Goal: Use online tool/utility

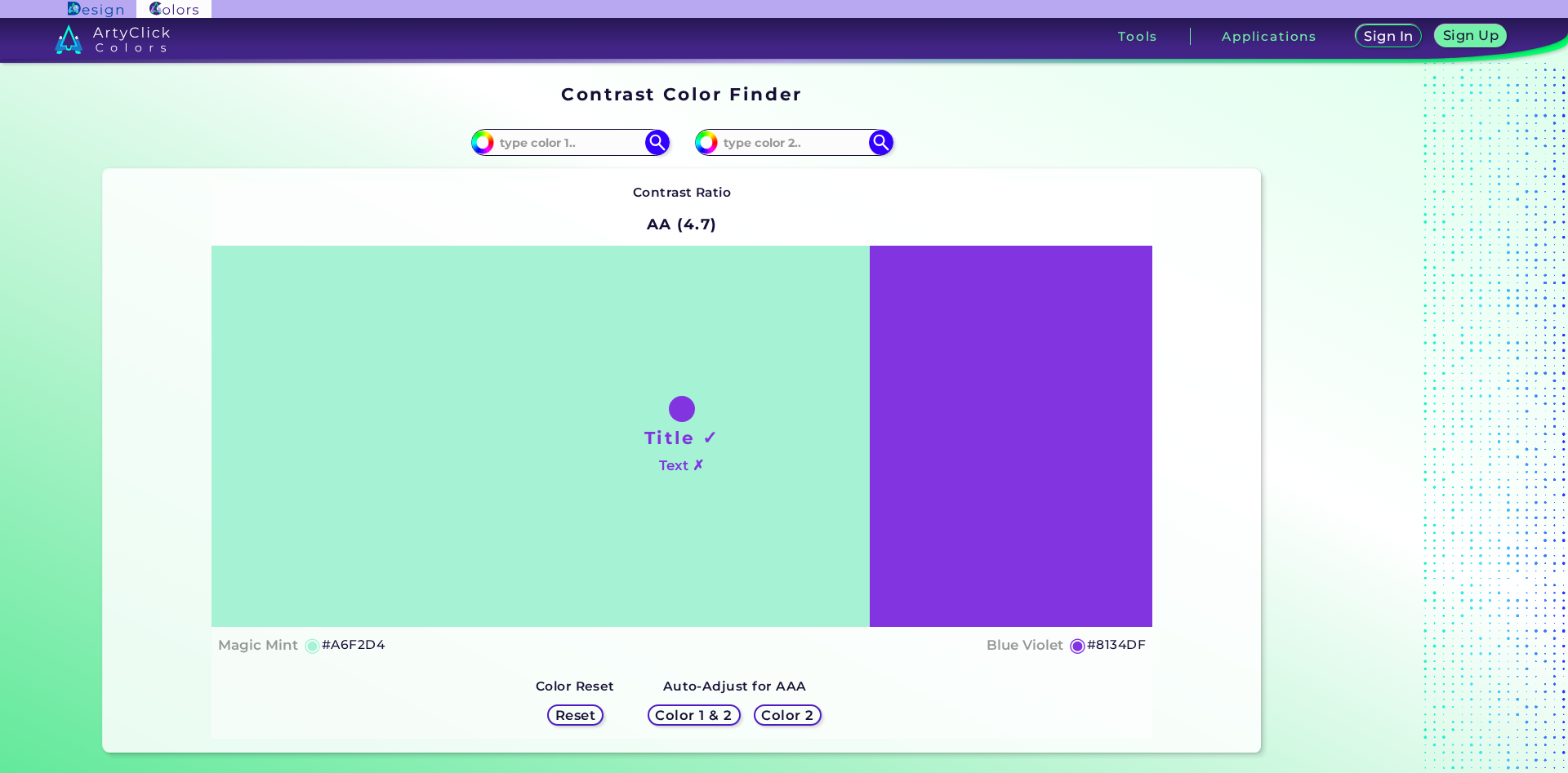
click at [613, 144] on input at bounding box center [569, 142] width 151 height 22
type input "e5ac69"
type input "#e5ac69"
type input "#E5AC69"
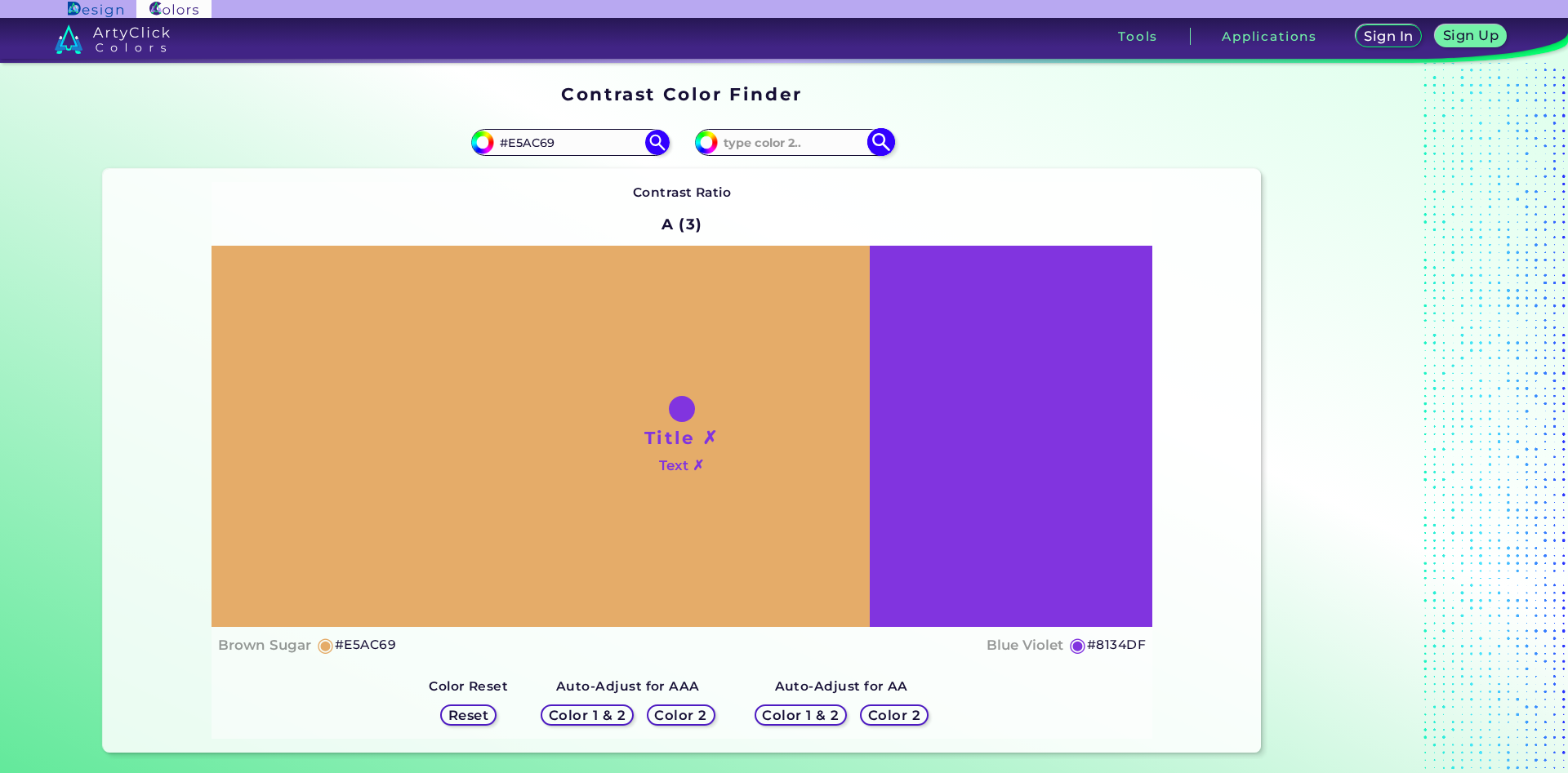
click at [772, 135] on input at bounding box center [793, 142] width 151 height 22
type input "e5ad6a"
type input "#e5ad6a"
type input "#E5AD6A"
